Goal: Task Accomplishment & Management: Manage account settings

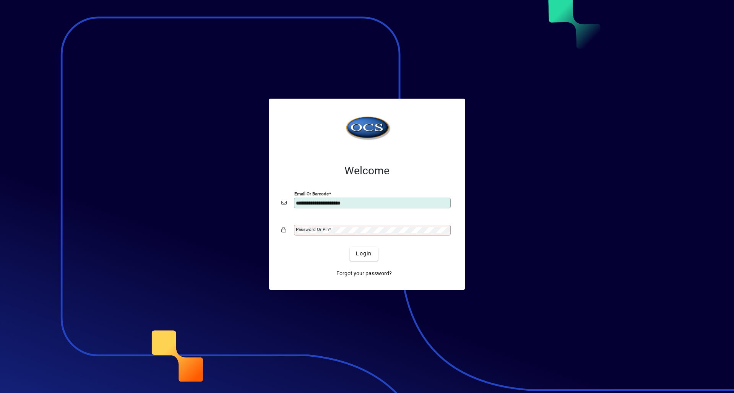
type input "**********"
drag, startPoint x: 361, startPoint y: 202, endPoint x: 210, endPoint y: 201, distance: 151.0
click at [210, 201] on app-login-layout "**********" at bounding box center [367, 196] width 734 height 393
